Goal: Information Seeking & Learning: Learn about a topic

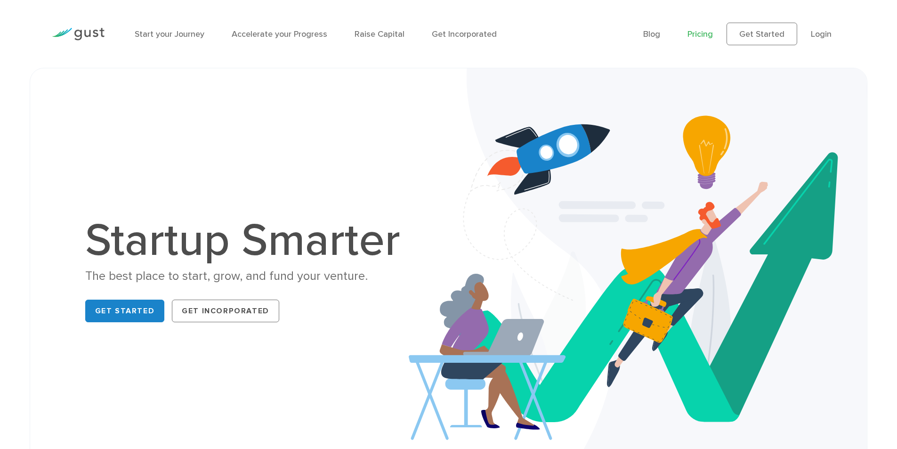
click at [712, 34] on link "Pricing" at bounding box center [699, 34] width 25 height 10
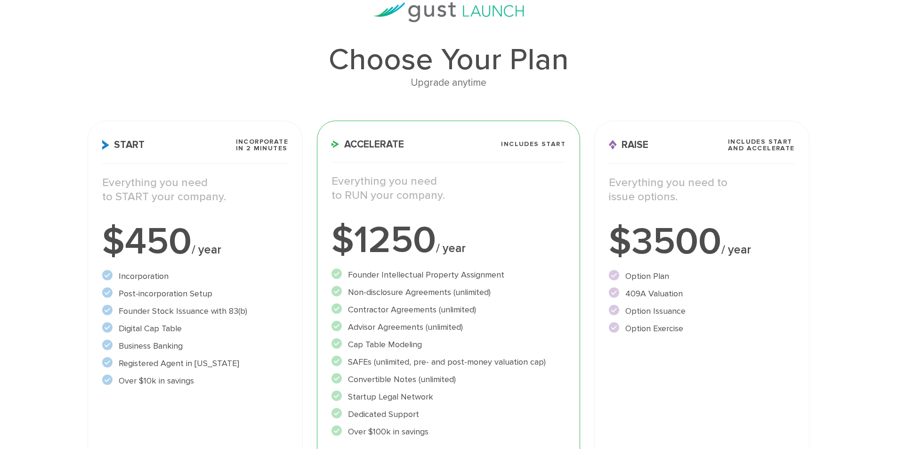
scroll to position [110, 0]
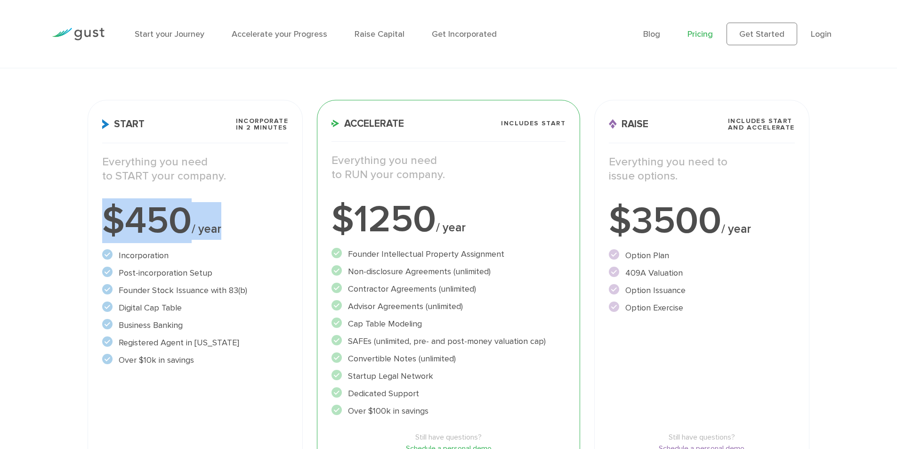
drag, startPoint x: 96, startPoint y: 217, endPoint x: 230, endPoint y: 206, distance: 134.1
click at [230, 206] on div "Start Incorporate in 2 Minutes Everything you need to START your company. $450 …" at bounding box center [195, 304] width 215 height 408
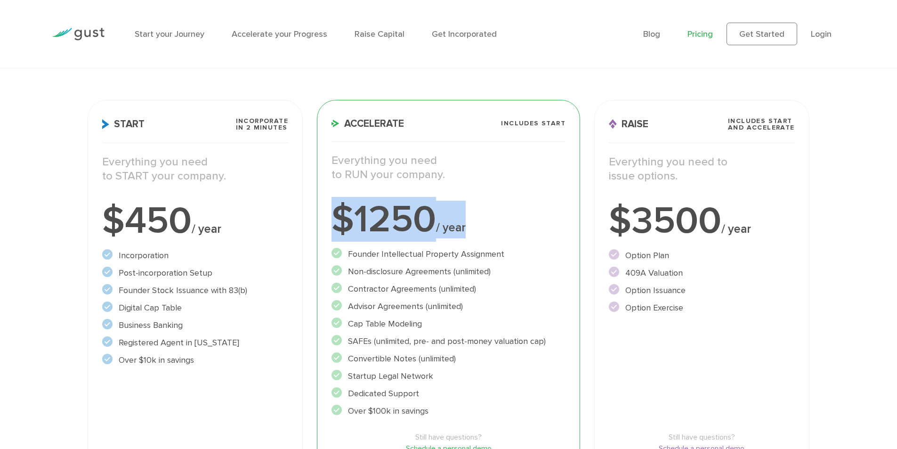
drag, startPoint x: 365, startPoint y: 211, endPoint x: 508, endPoint y: 206, distance: 143.2
click at [508, 206] on div "$1250 / year" at bounding box center [448, 220] width 234 height 38
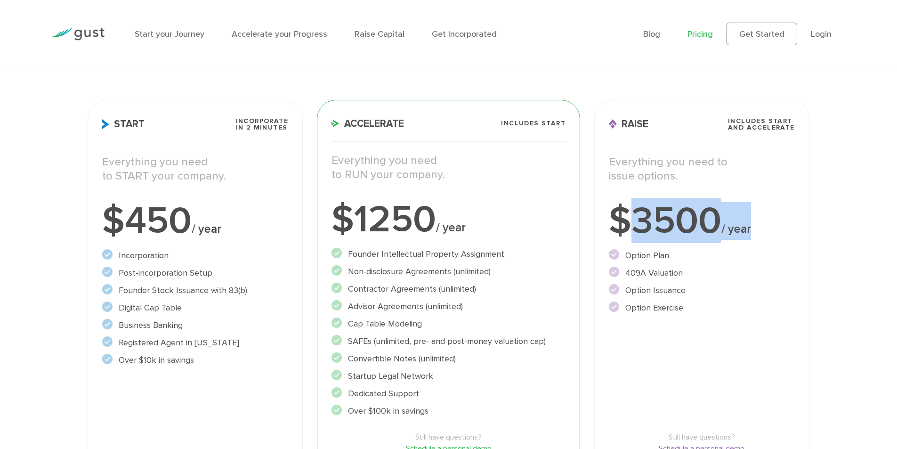
drag, startPoint x: 629, startPoint y: 203, endPoint x: 795, endPoint y: 206, distance: 166.6
click at [794, 205] on div "Raise Includes START and ACCELERATE Everything you need to issue options. $3500…" at bounding box center [701, 304] width 215 height 408
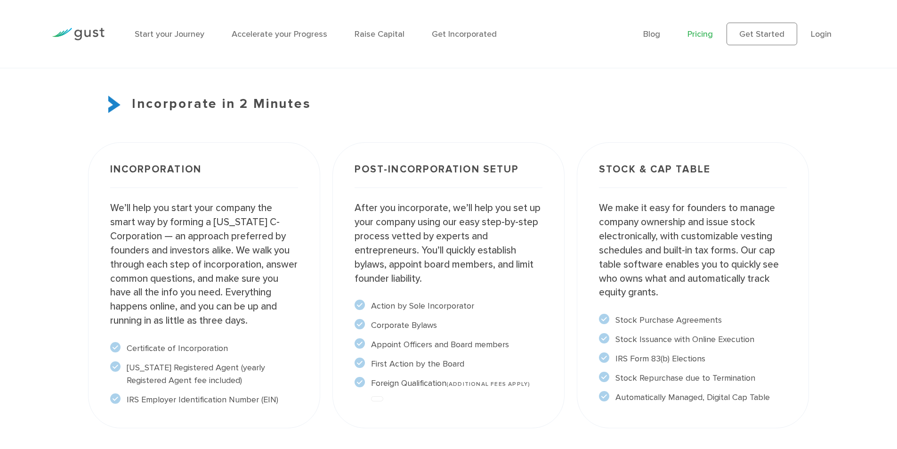
scroll to position [659, 0]
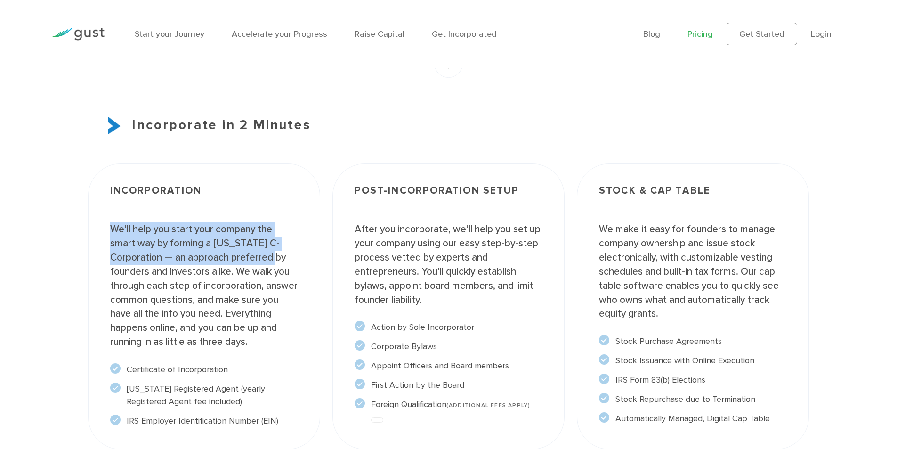
drag, startPoint x: 111, startPoint y: 219, endPoint x: 311, endPoint y: 260, distance: 204.2
click at [311, 260] on div "Incorporation We’ll help you start your company the smart way by forming a [US_…" at bounding box center [204, 305] width 232 height 285
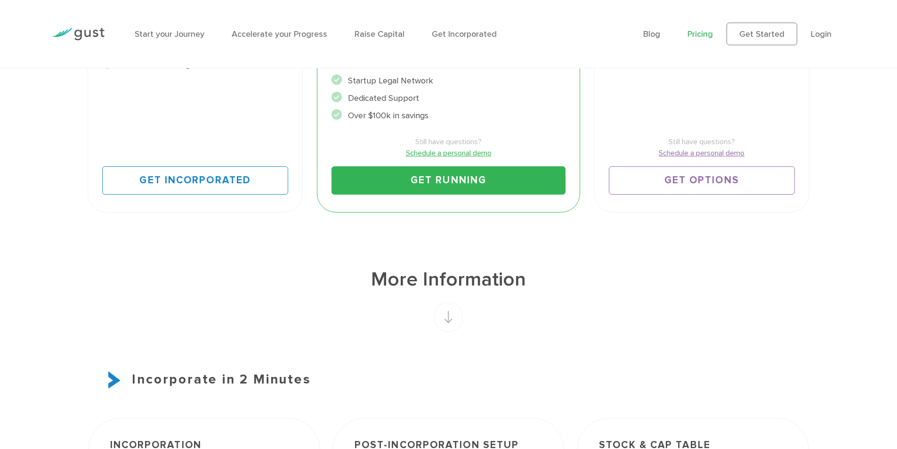
scroll to position [0, 0]
